Goal: Information Seeking & Learning: Learn about a topic

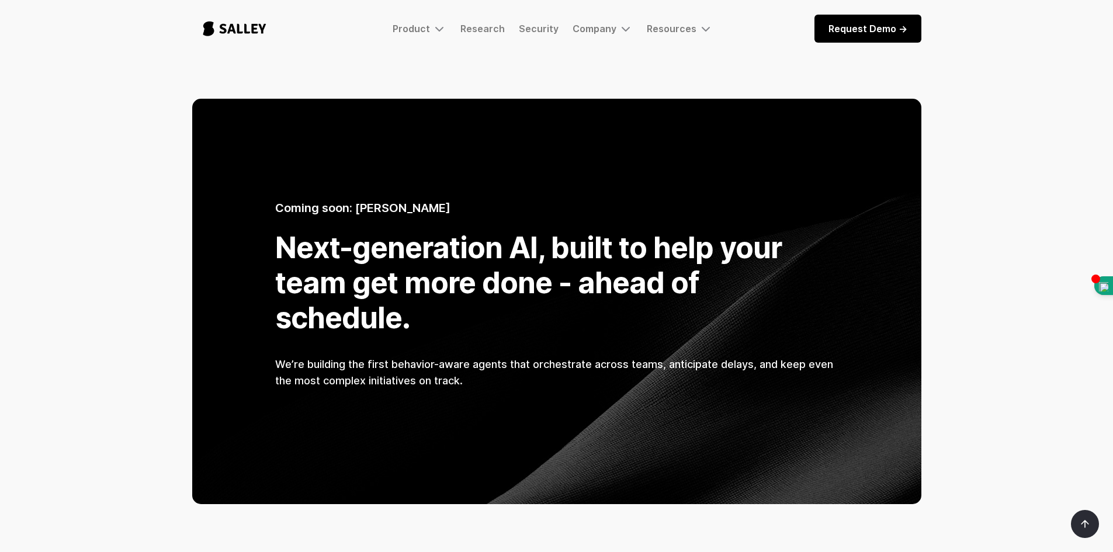
scroll to position [759, 0]
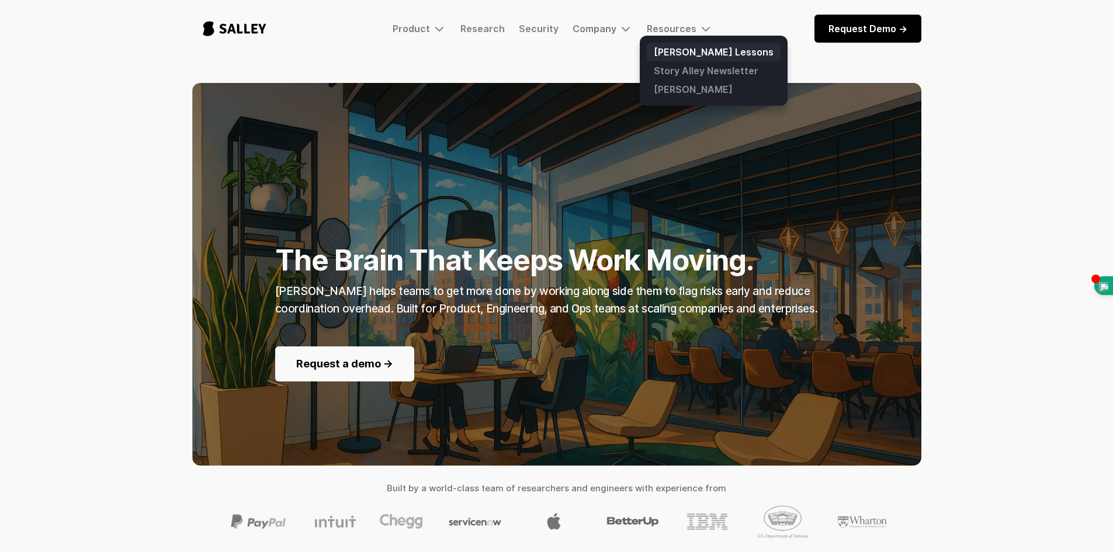
click at [671, 48] on link "[PERSON_NAME] Lessons" at bounding box center [714, 52] width 134 height 19
click at [665, 95] on link "[PERSON_NAME]" at bounding box center [714, 89] width 134 height 19
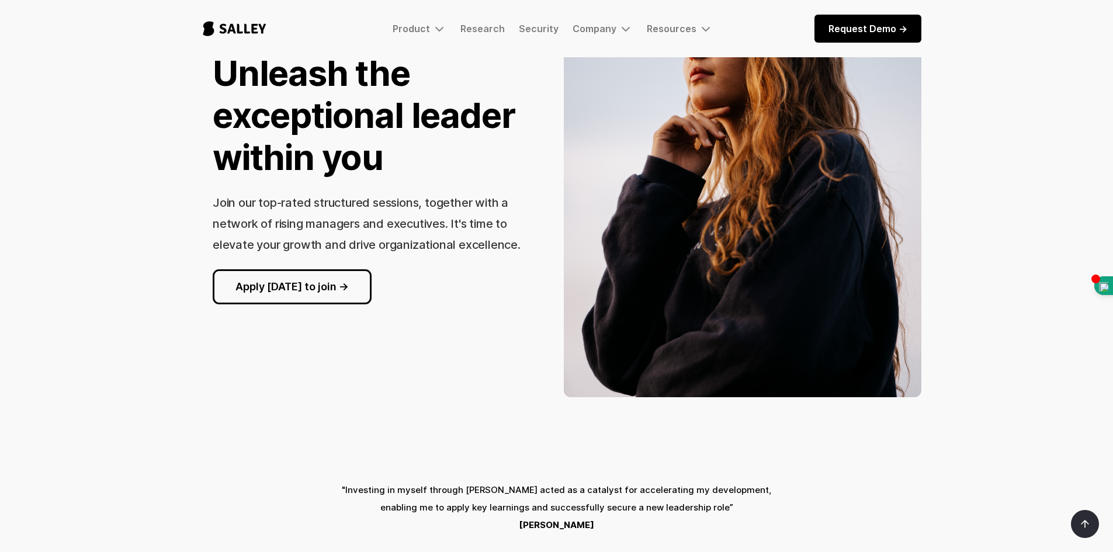
scroll to position [175, 0]
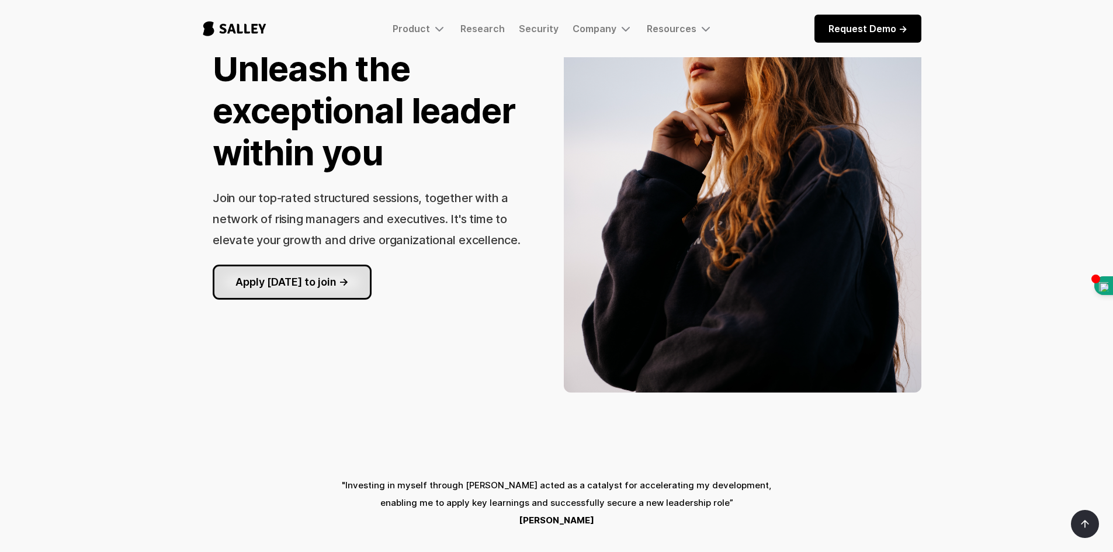
click at [334, 284] on link "Apply [DATE] to join ->" at bounding box center [292, 282] width 159 height 35
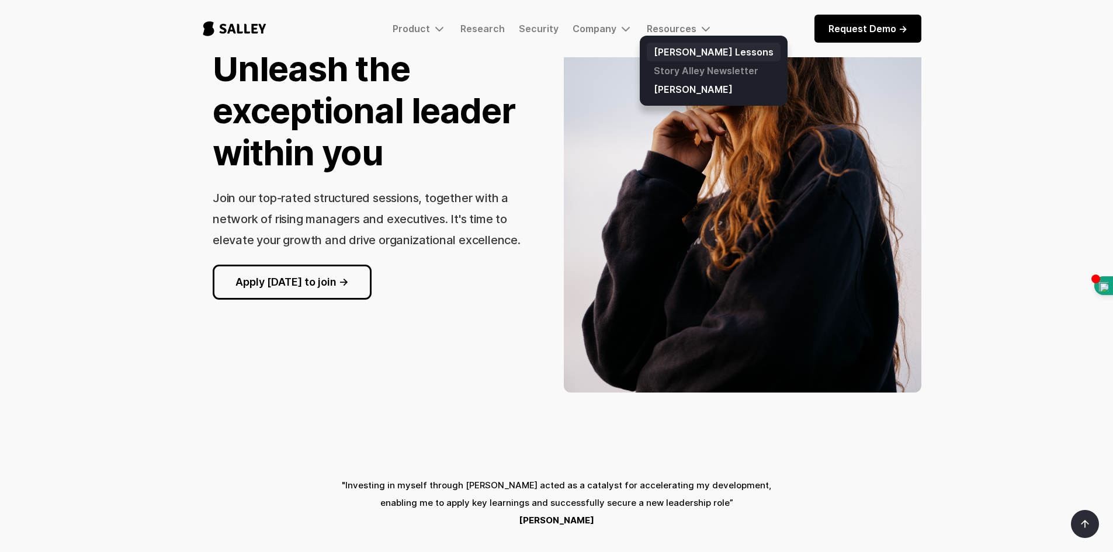
click at [668, 56] on link "[PERSON_NAME] Lessons" at bounding box center [714, 52] width 134 height 19
